Goal: Browse casually

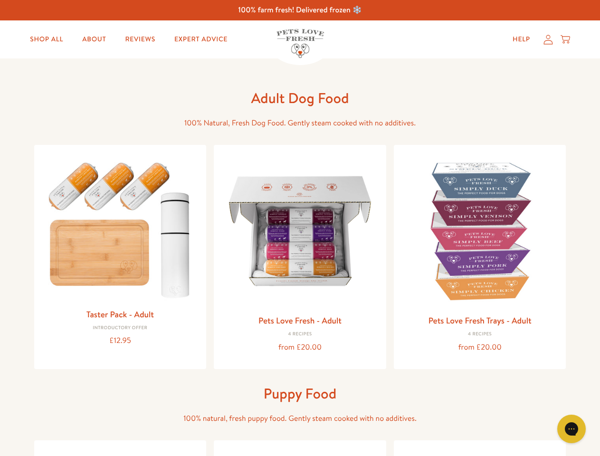
click at [572, 429] on icon "Gorgias live chat" at bounding box center [571, 428] width 9 height 9
